Goal: Task Accomplishment & Management: Manage account settings

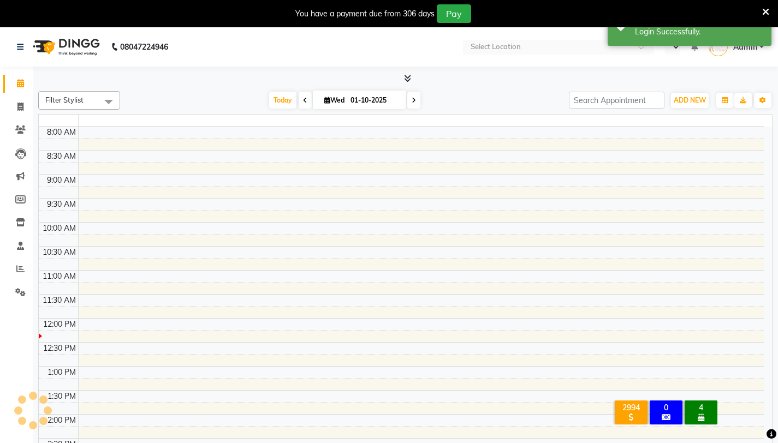
select select "en"
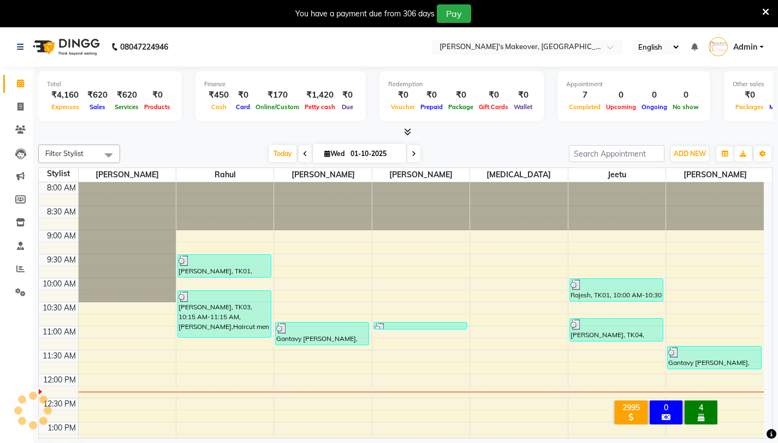
click at [763, 12] on icon at bounding box center [765, 12] width 7 height 10
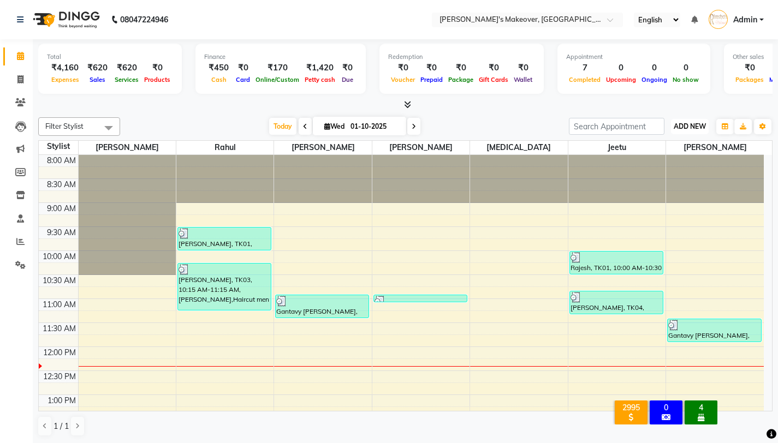
click at [685, 123] on span "ADD NEW" at bounding box center [690, 126] width 32 height 8
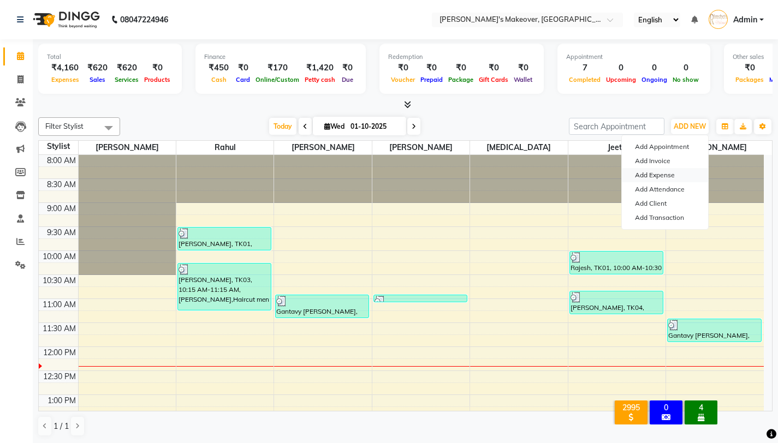
click at [654, 175] on link "Add Expense" at bounding box center [665, 175] width 86 height 14
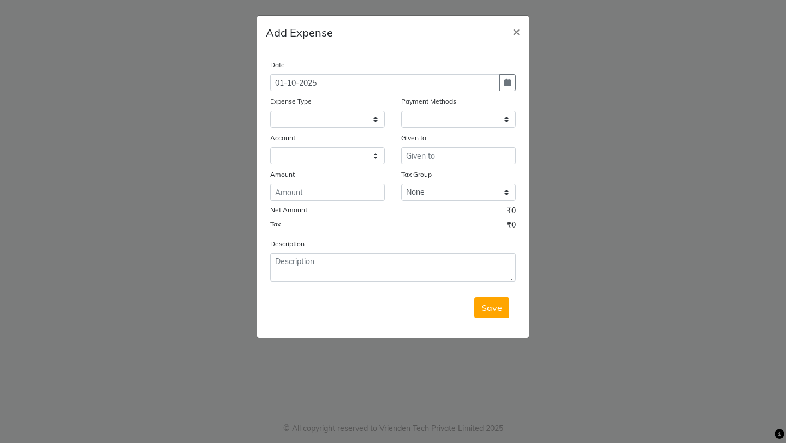
click at [677, 79] on ngb-modal-window "Add Expense × Date [DATE] Expense Type Payment Methods Account Given to Amount …" at bounding box center [393, 221] width 786 height 443
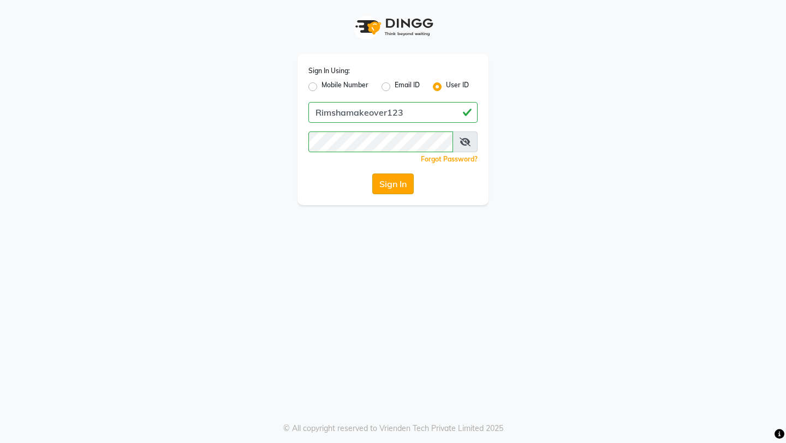
click at [392, 187] on button "Sign In" at bounding box center [392, 184] width 41 height 21
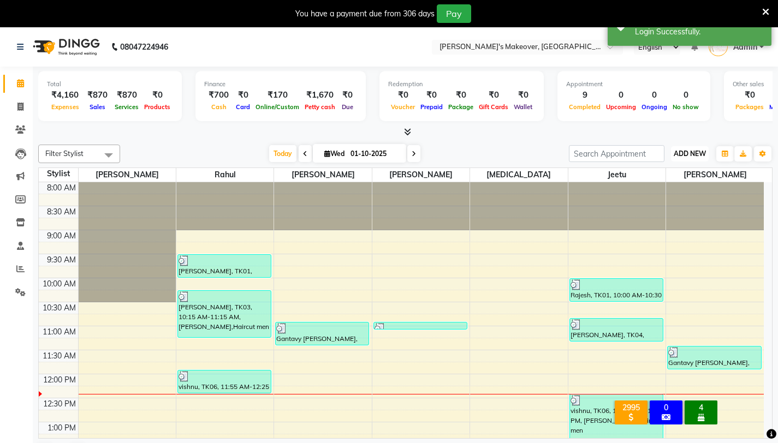
click at [685, 153] on span "ADD NEW" at bounding box center [690, 154] width 32 height 8
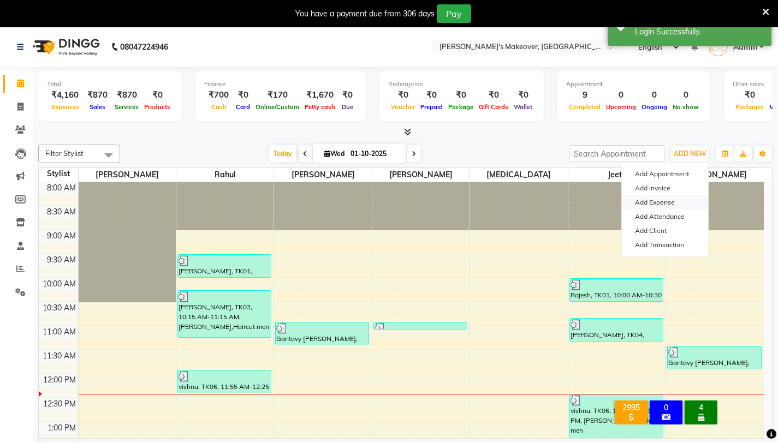
click at [665, 204] on link "Add Expense" at bounding box center [665, 202] width 86 height 14
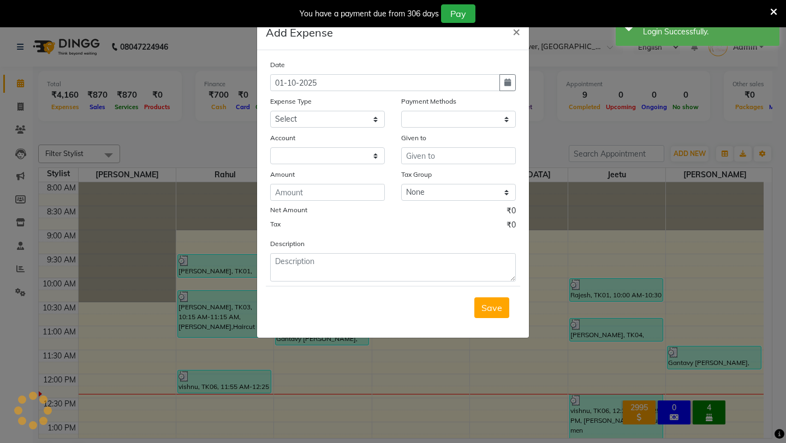
select select "1"
select select "6406"
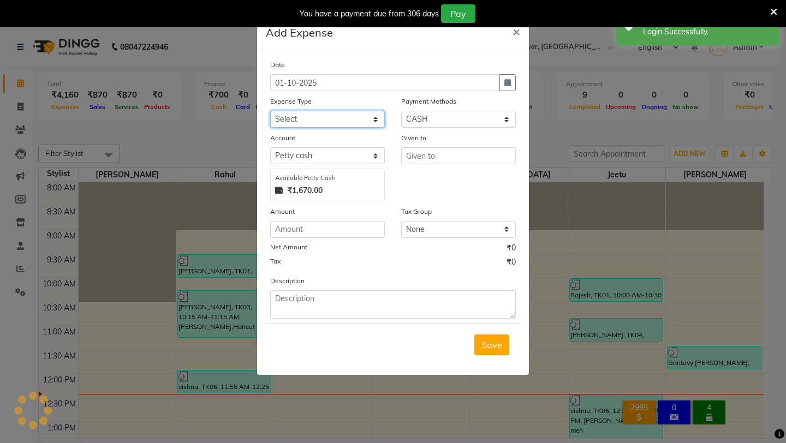
click at [353, 124] on select "Select Advance Salary Baba Bank Service Charges CLEANING Clinical charges DM SI…" at bounding box center [327, 119] width 115 height 17
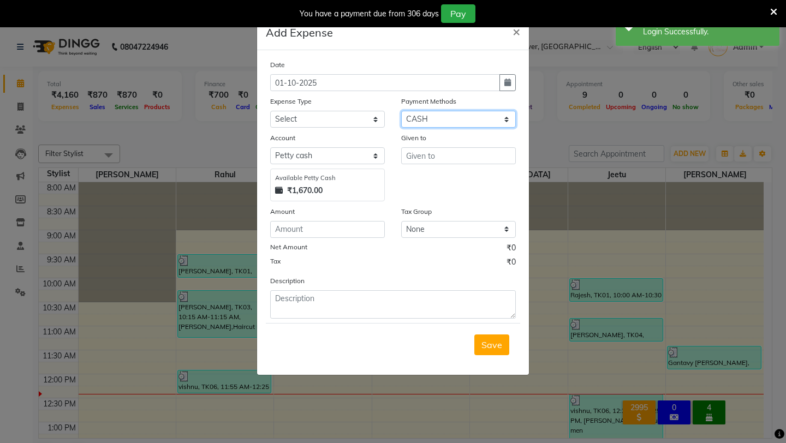
click at [446, 126] on select "Select CASH UPI Coupon PhonePe Points Gift Card Wallet CARD Prepaid Voucher Pac…" at bounding box center [458, 119] width 115 height 17
select select "8"
click at [401, 111] on select "Select CASH UPI Coupon PhonePe Points Gift Card Wallet CARD Prepaid Voucher Pac…" at bounding box center [458, 119] width 115 height 17
select select "6407"
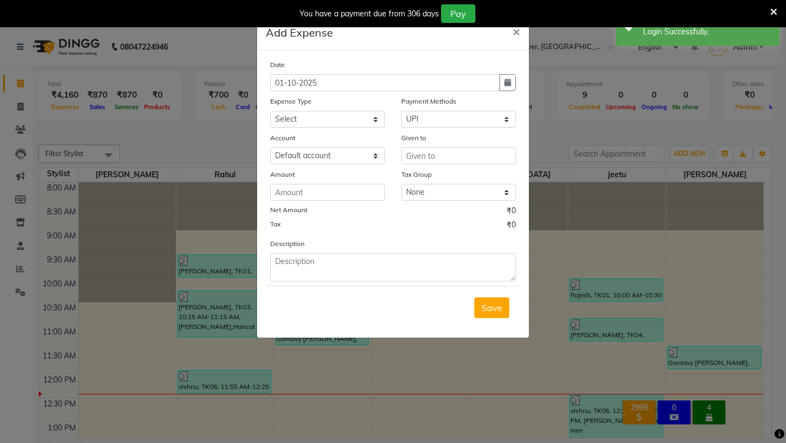
click at [63, 283] on ngb-modal-window "Add Expense × Date [DATE] Expense Type Select Advance Salary Baba Bank Service …" at bounding box center [393, 221] width 786 height 443
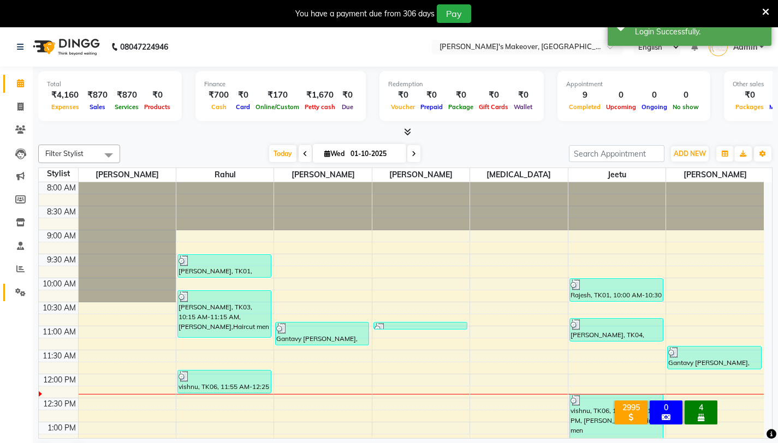
click at [19, 300] on link "Settings" at bounding box center [16, 293] width 26 height 18
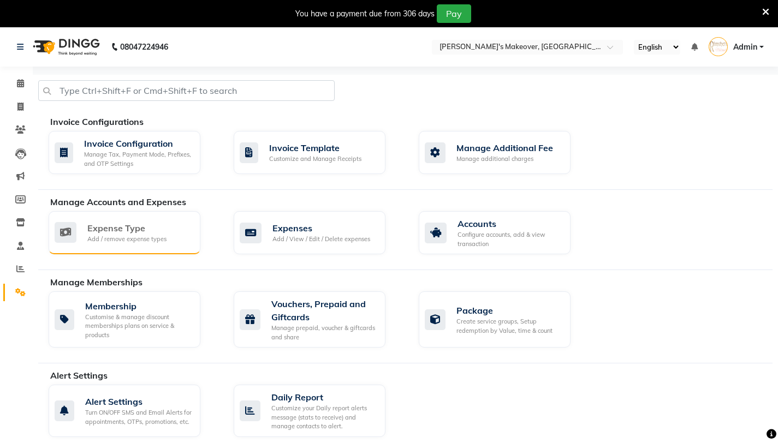
click at [149, 241] on div "Add / remove expense types" at bounding box center [126, 239] width 79 height 9
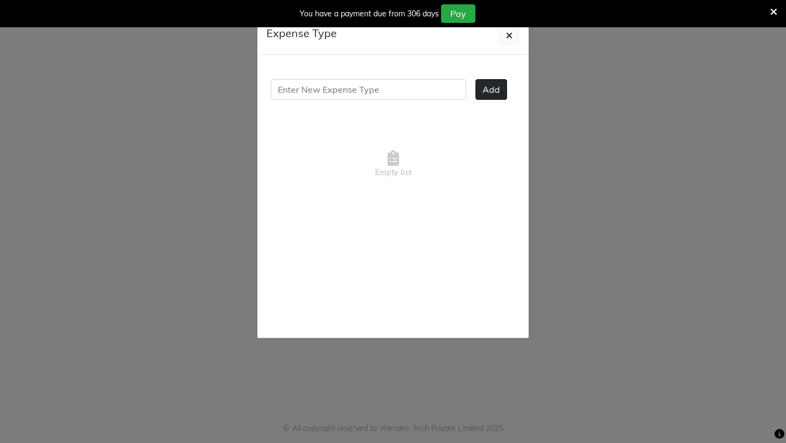
click at [500, 93] on div "Add" at bounding box center [393, 94] width 245 height 31
click at [490, 94] on span "Add" at bounding box center [491, 89] width 17 height 11
click at [771, 13] on icon at bounding box center [773, 12] width 7 height 10
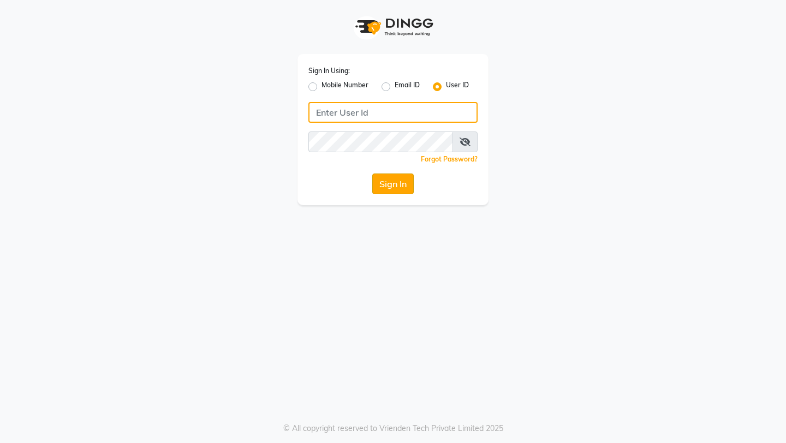
type input "Rimshamakeover123"
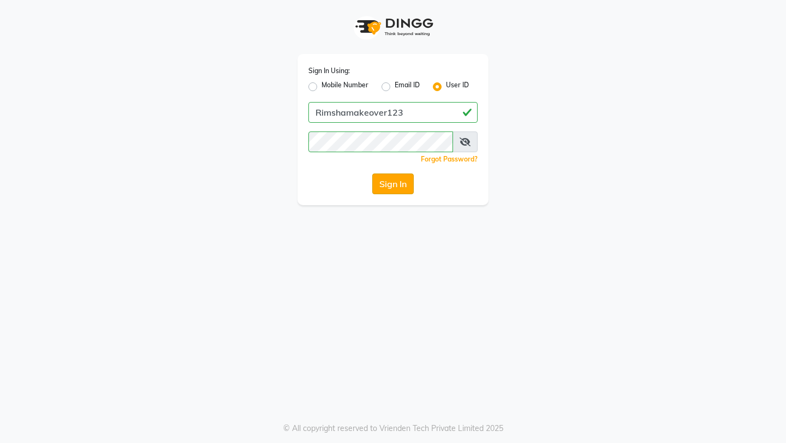
click at [411, 182] on button "Sign In" at bounding box center [392, 184] width 41 height 21
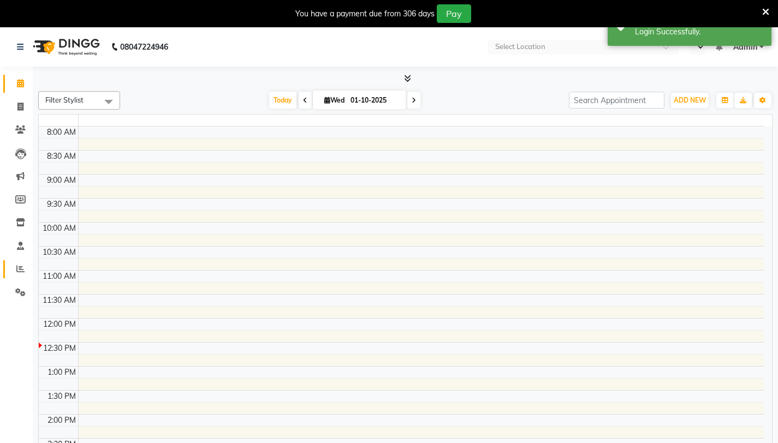
select select "en"
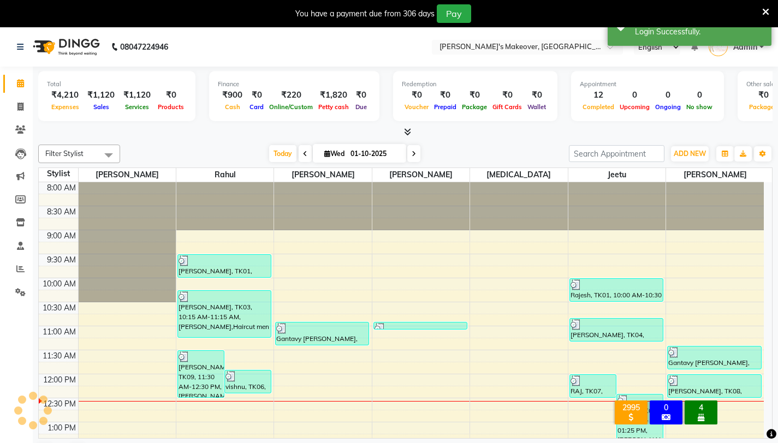
click at [22, 283] on li "Settings" at bounding box center [16, 292] width 33 height 23
click at [22, 290] on icon at bounding box center [20, 292] width 10 height 8
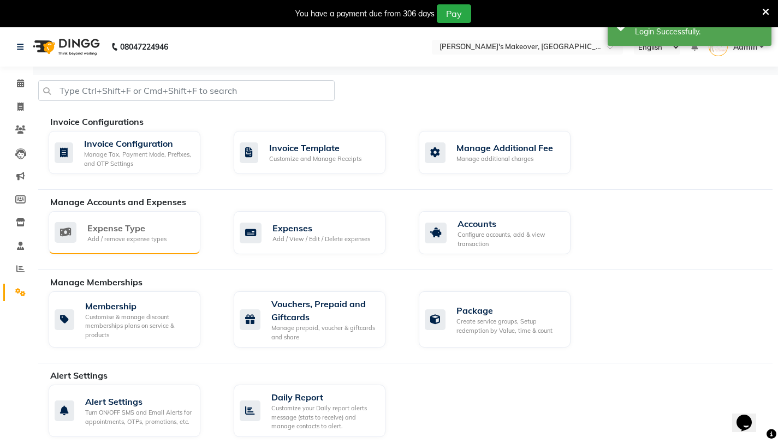
click at [137, 250] on div "Expense Type Add / remove expense types" at bounding box center [125, 232] width 152 height 43
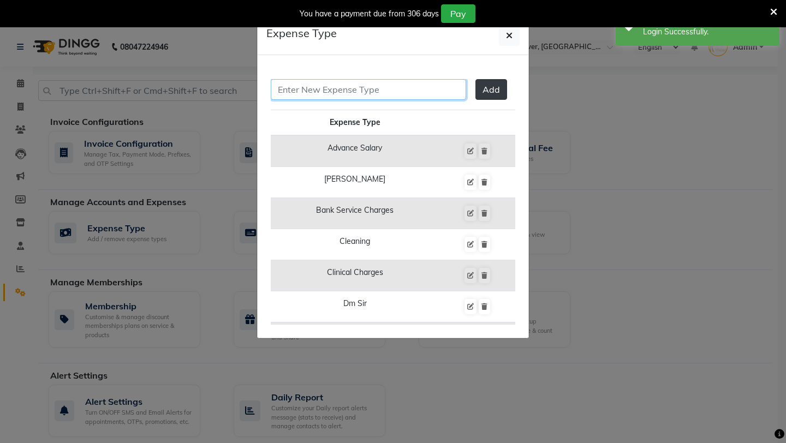
click at [458, 85] on input "text" at bounding box center [368, 89] width 195 height 21
click at [476, 85] on button "Add" at bounding box center [492, 89] width 32 height 21
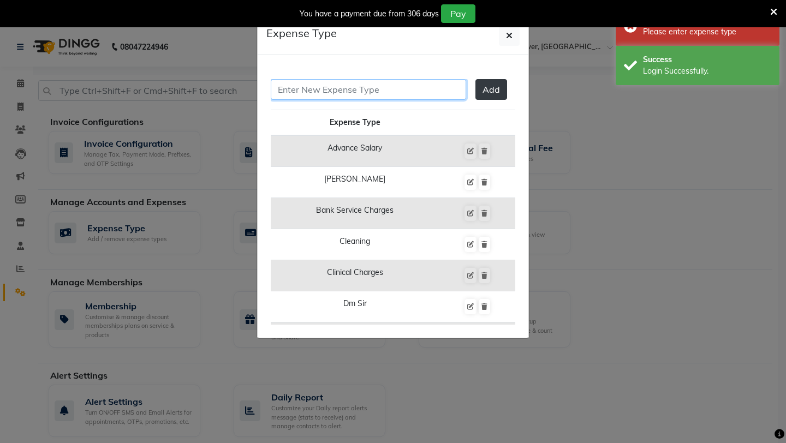
click at [435, 88] on input "text" at bounding box center [368, 89] width 195 height 21
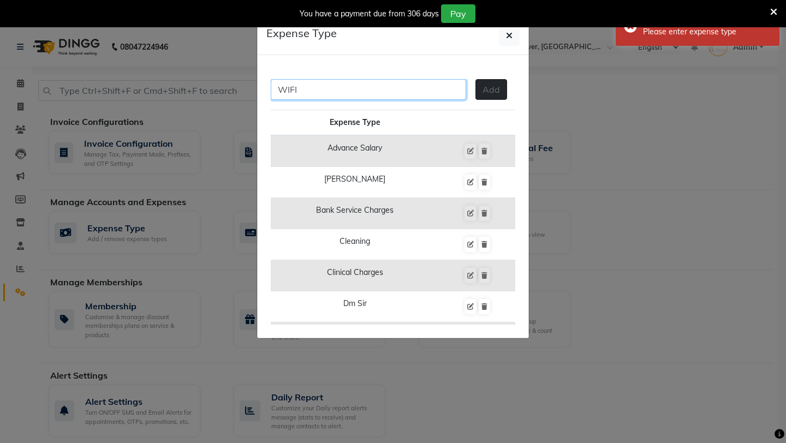
type input "WIFI"
click at [491, 85] on span "Add" at bounding box center [491, 89] width 17 height 11
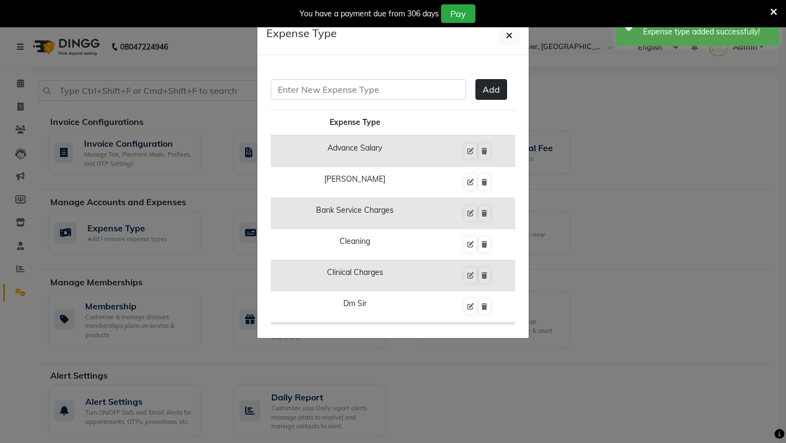
click at [75, 164] on ngb-modal-window "Expense Type Add Expense Type Advance Salary Baba Bank Service Charges Cleaning…" at bounding box center [393, 221] width 786 height 443
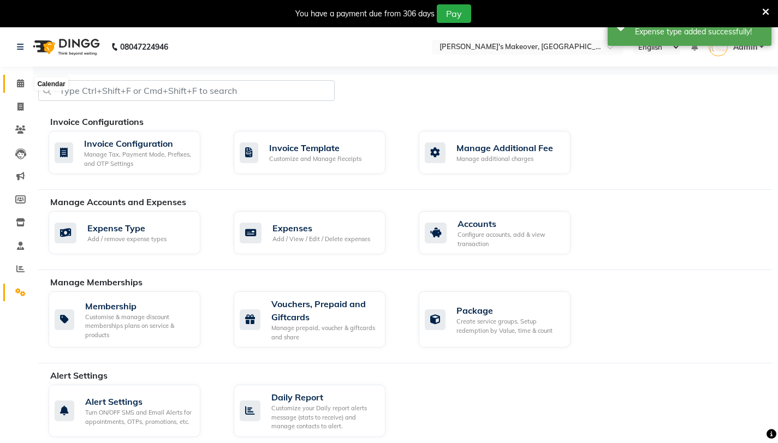
click at [25, 88] on span at bounding box center [20, 84] width 19 height 13
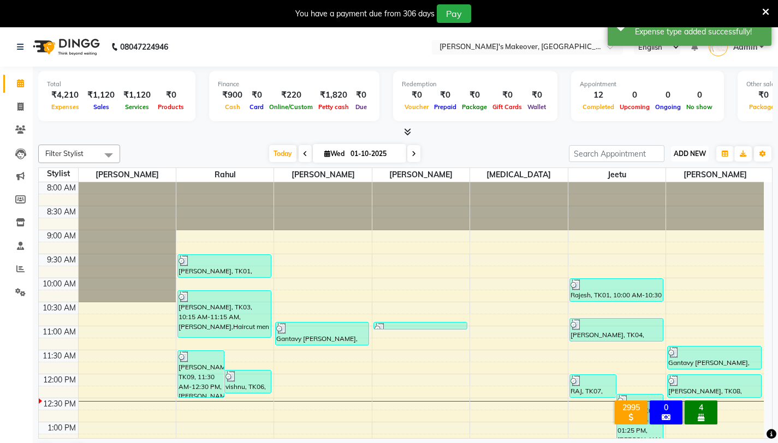
click at [683, 154] on span "ADD NEW" at bounding box center [690, 154] width 32 height 8
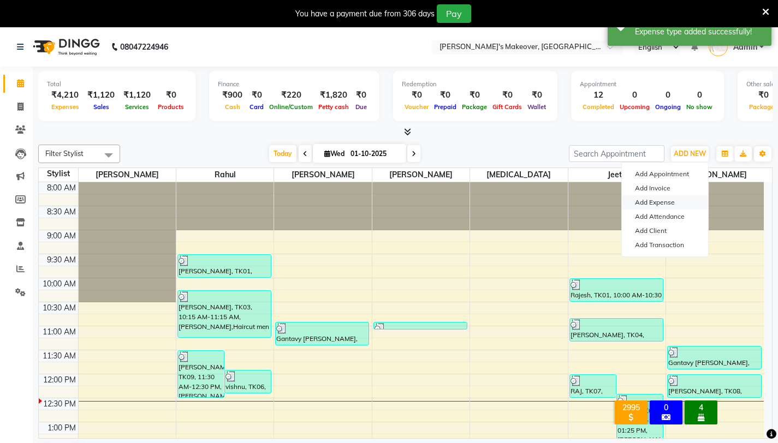
click at [667, 199] on link "Add Expense" at bounding box center [665, 202] width 86 height 14
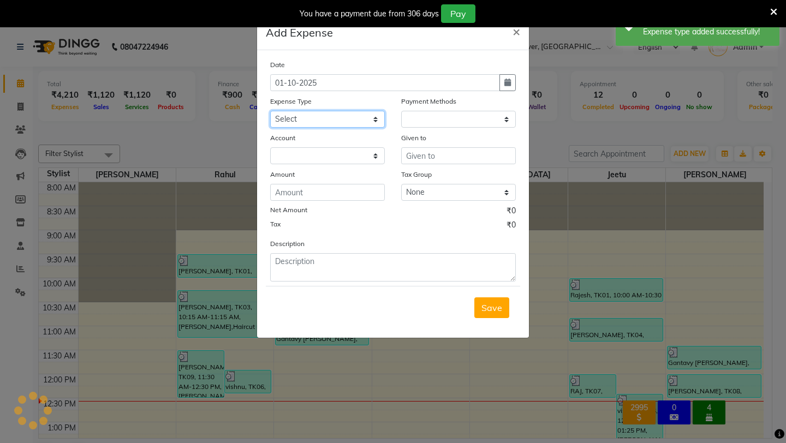
click at [355, 117] on select "Select Advance Salary Baba Bank Service Charges CLEANING Clinical charges DM SI…" at bounding box center [327, 119] width 115 height 17
select select "1"
select select "6406"
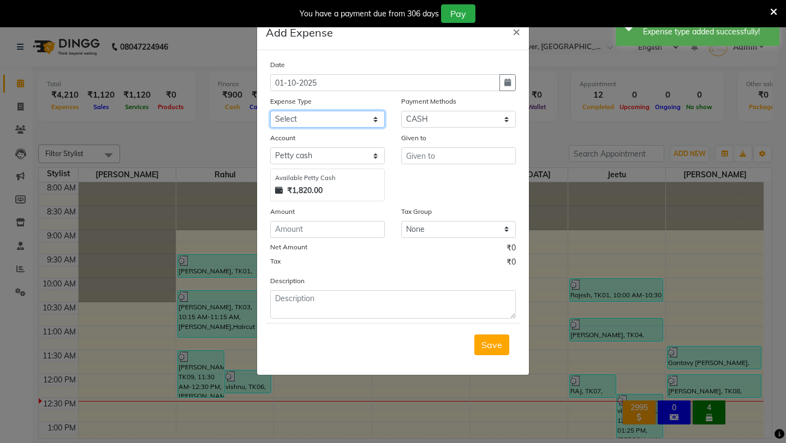
select select "25090"
click at [270, 111] on select "Select Advance Salary Baba Bank Service Charges CLEANING Clinical charges DM SI…" at bounding box center [327, 119] width 115 height 17
click at [429, 126] on select "Select CASH UPI Coupon PhonePe Points Gift Card Wallet CARD Prepaid Voucher Pac…" at bounding box center [458, 119] width 115 height 17
select select "8"
click at [401, 111] on select "Select CASH UPI Coupon PhonePe Points Gift Card Wallet CARD Prepaid Voucher Pac…" at bounding box center [458, 119] width 115 height 17
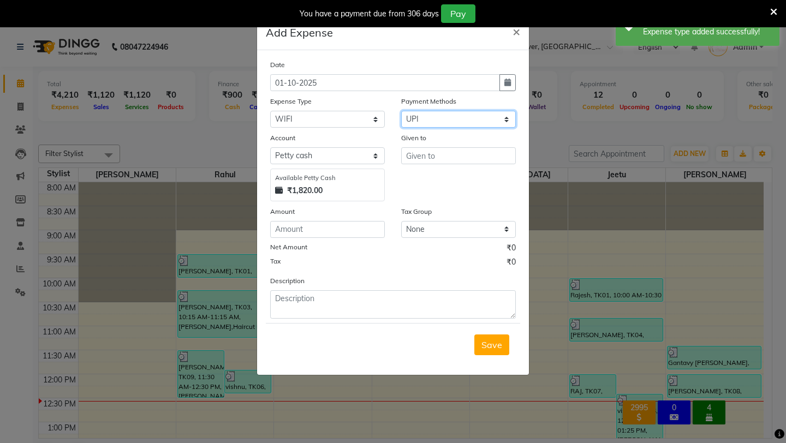
select select "6407"
click at [426, 155] on input "text" at bounding box center [458, 155] width 115 height 17
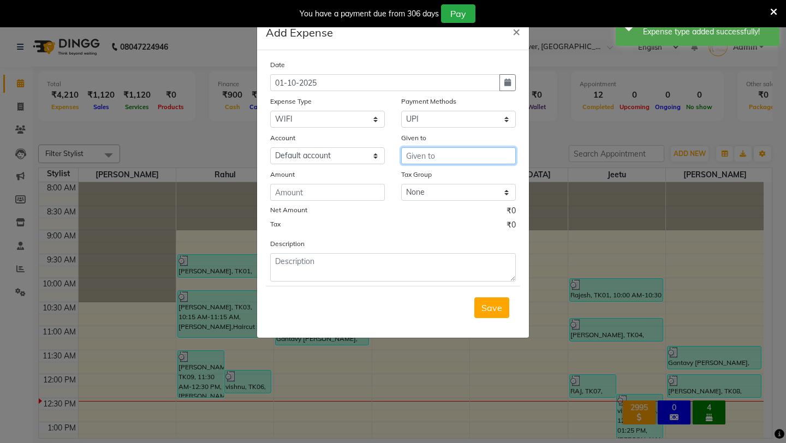
type input "7"
type input "RIMSHA"
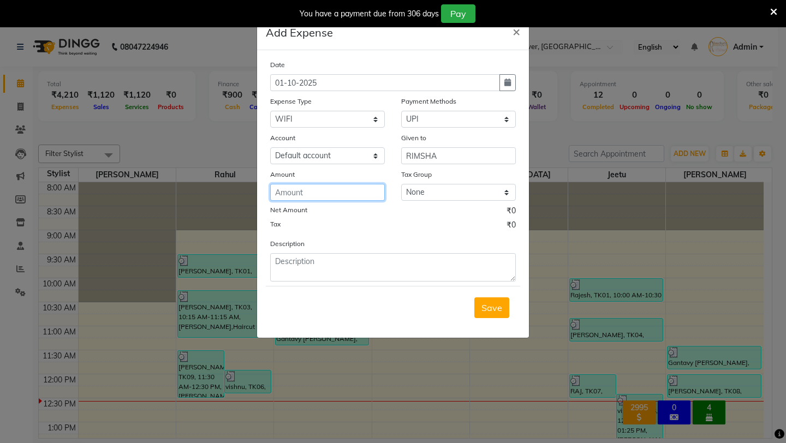
click at [348, 197] on input "number" at bounding box center [327, 192] width 115 height 17
type input "706"
click at [488, 303] on span "Save" at bounding box center [492, 308] width 21 height 11
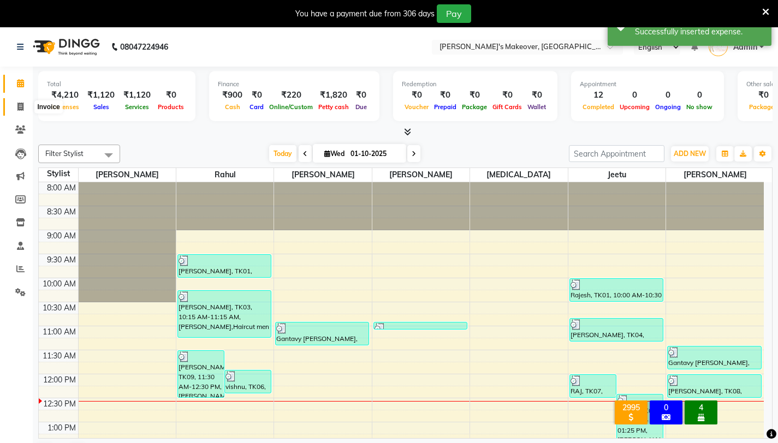
click at [22, 105] on icon at bounding box center [20, 107] width 6 height 8
select select "service"
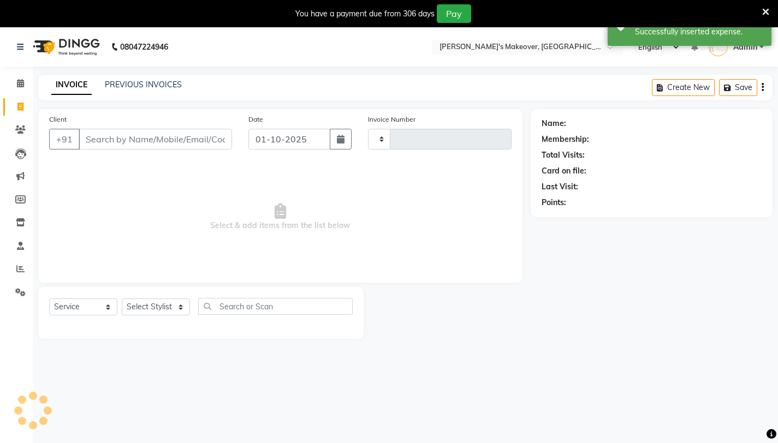
type input "4904"
select select "7317"
click at [21, 90] on link "Calendar" at bounding box center [16, 84] width 26 height 18
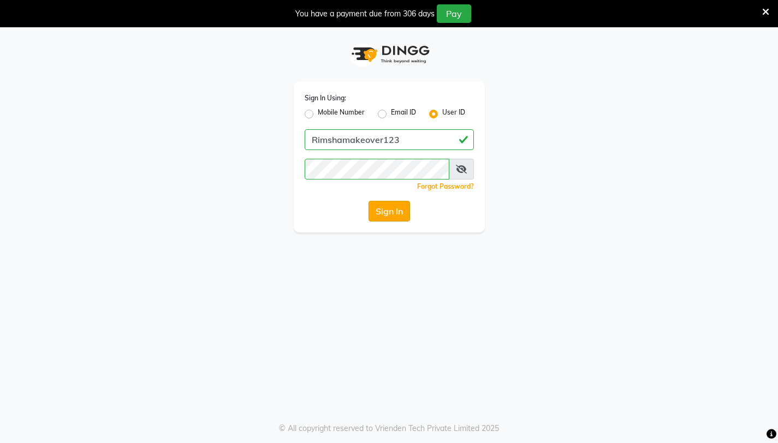
click at [378, 212] on button "Sign In" at bounding box center [389, 211] width 41 height 21
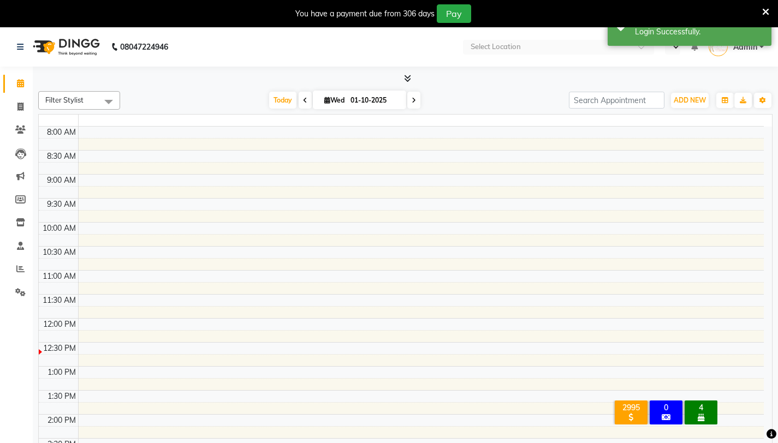
select select "en"
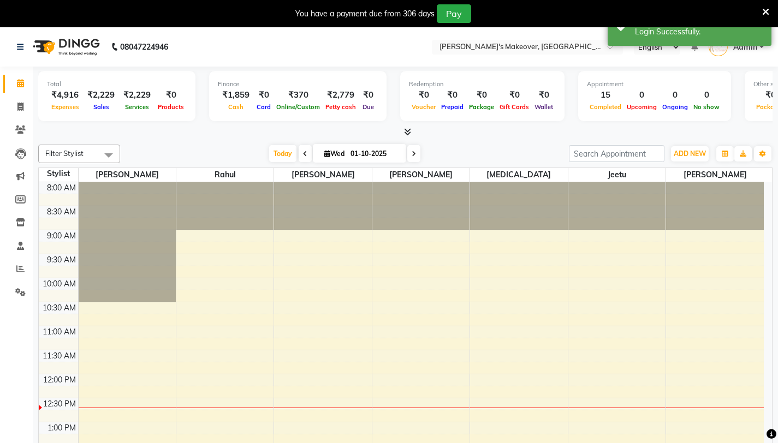
scroll to position [193, 0]
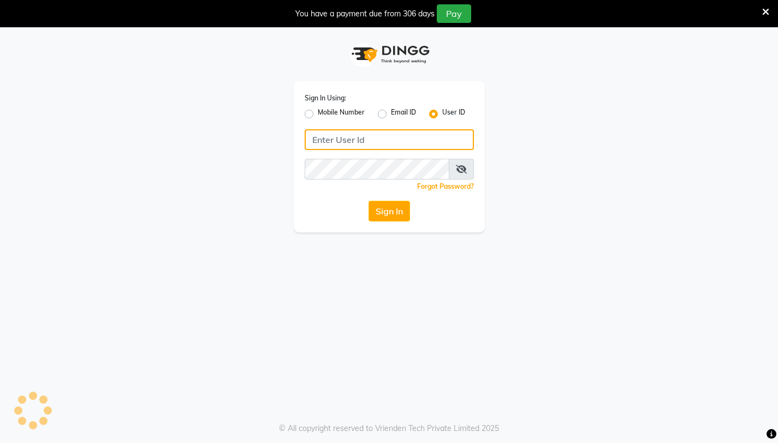
type input "Rimshamakeover123"
